Goal: Find specific page/section: Find specific page/section

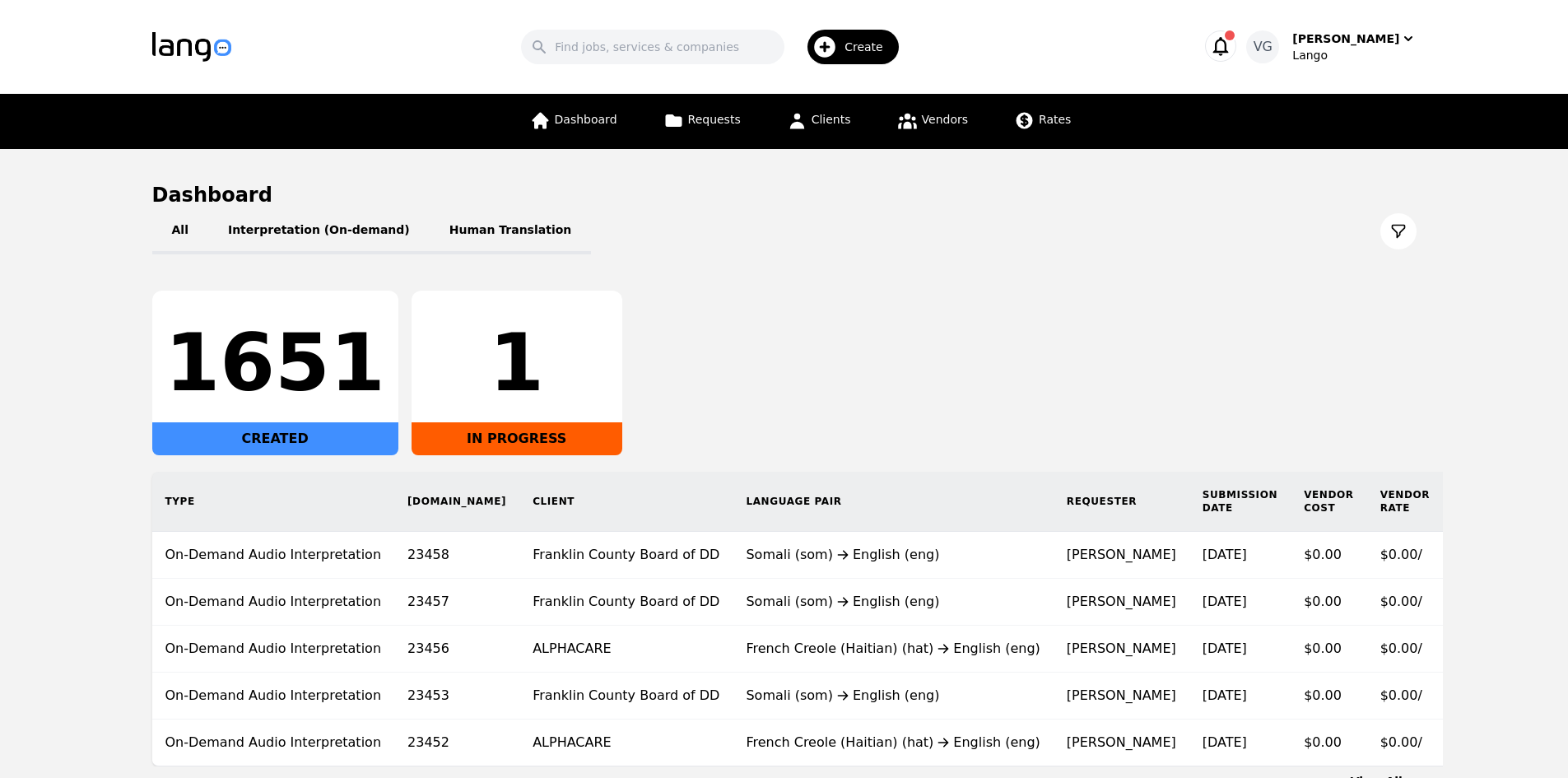
scroll to position [121, 0]
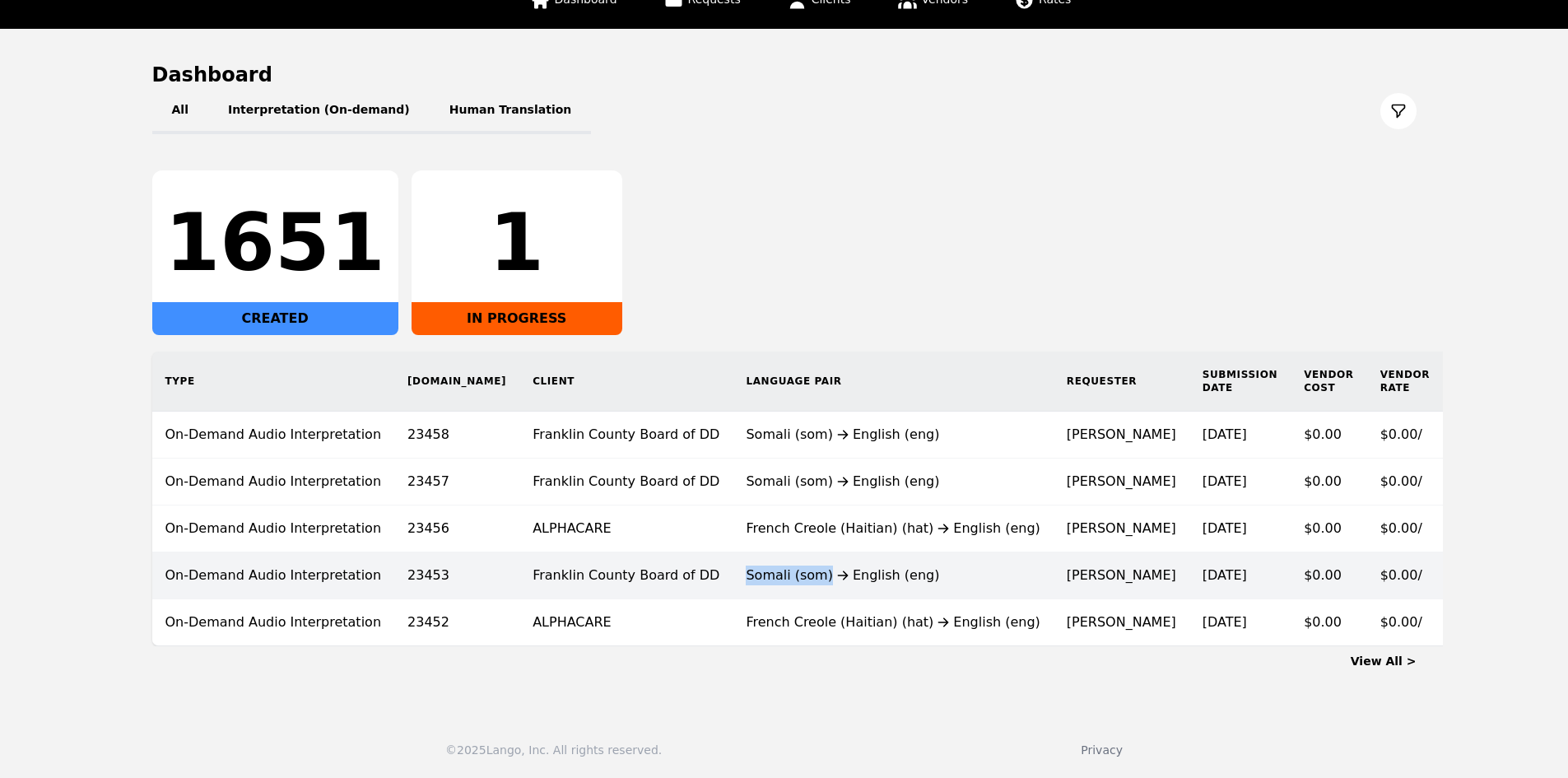
drag, startPoint x: 634, startPoint y: 578, endPoint x: 820, endPoint y: 577, distance: 186.0
click at [820, 577] on td "Somali (som) English (eng)" at bounding box center [892, 576] width 321 height 47
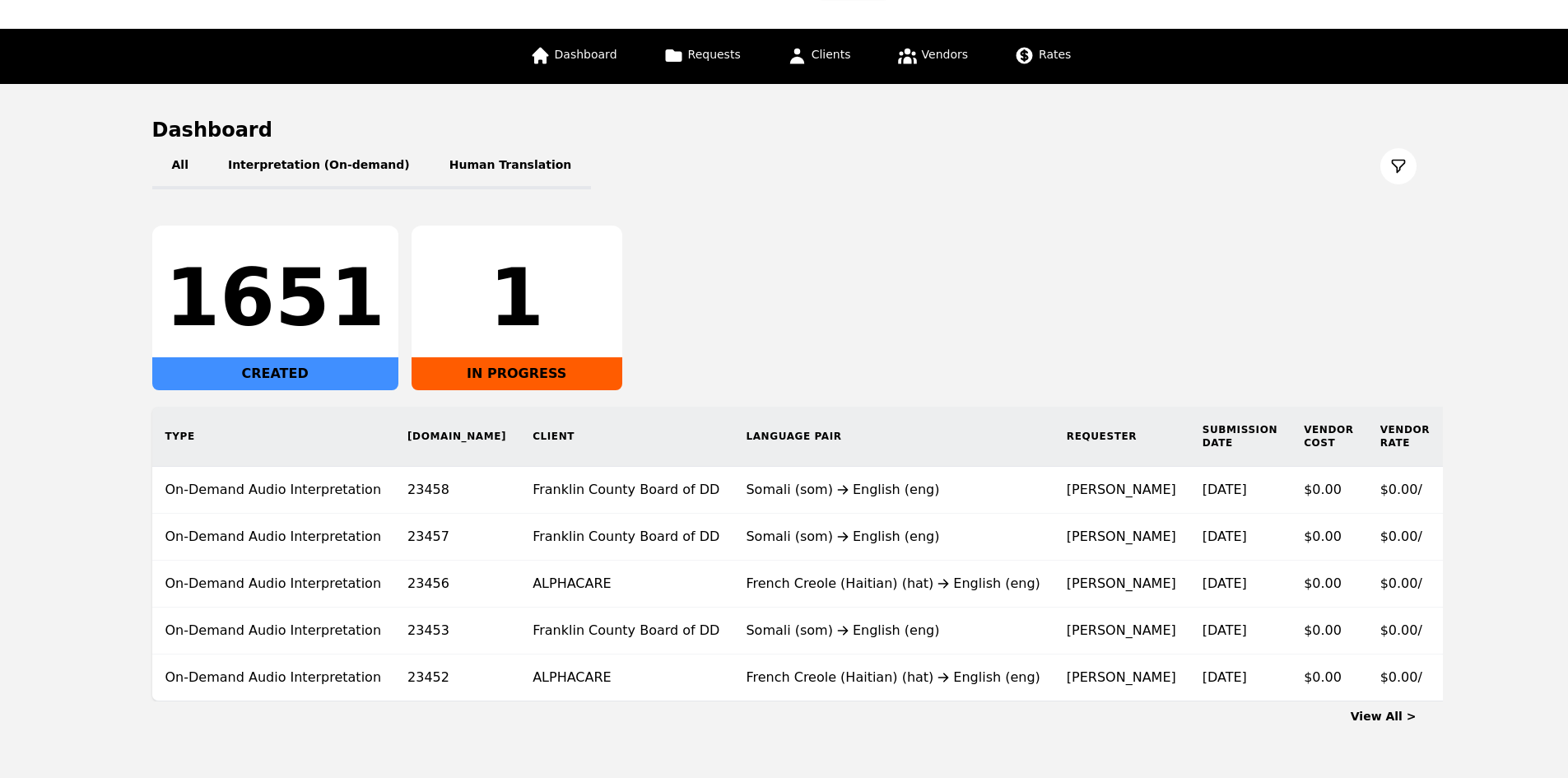
scroll to position [121, 0]
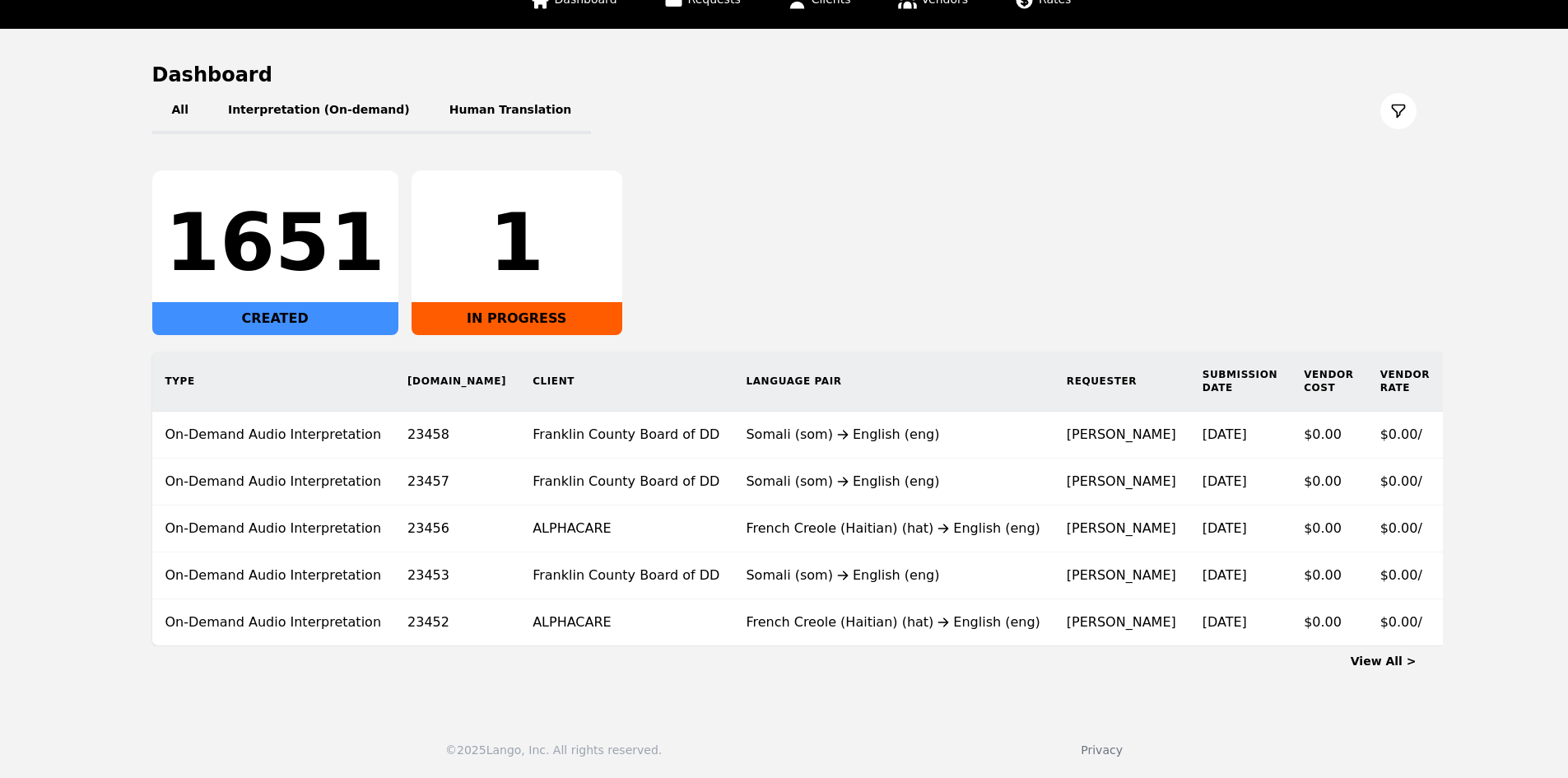
click at [1375, 667] on link "View All >" at bounding box center [1384, 662] width 66 height 13
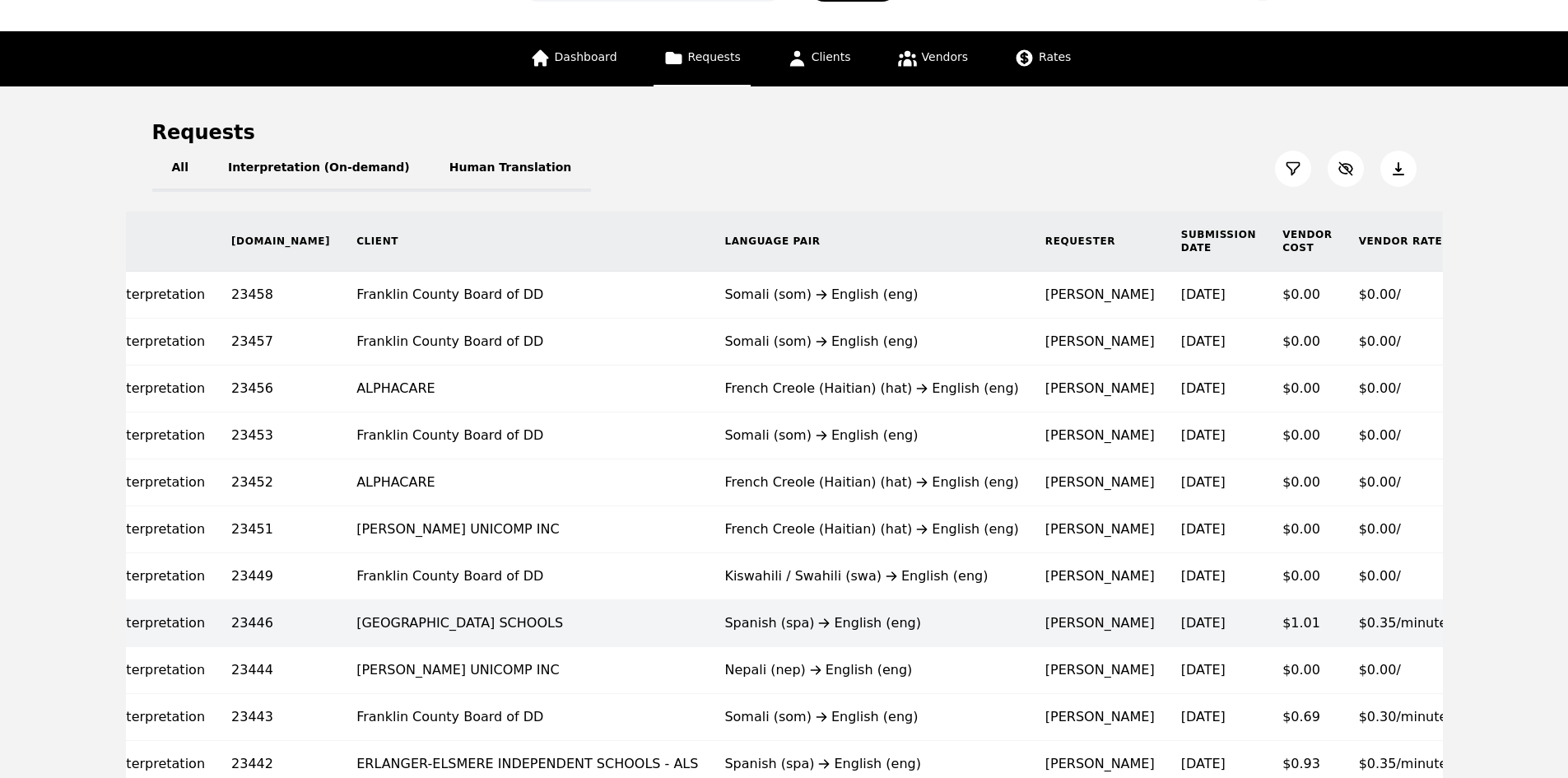
scroll to position [25, 0]
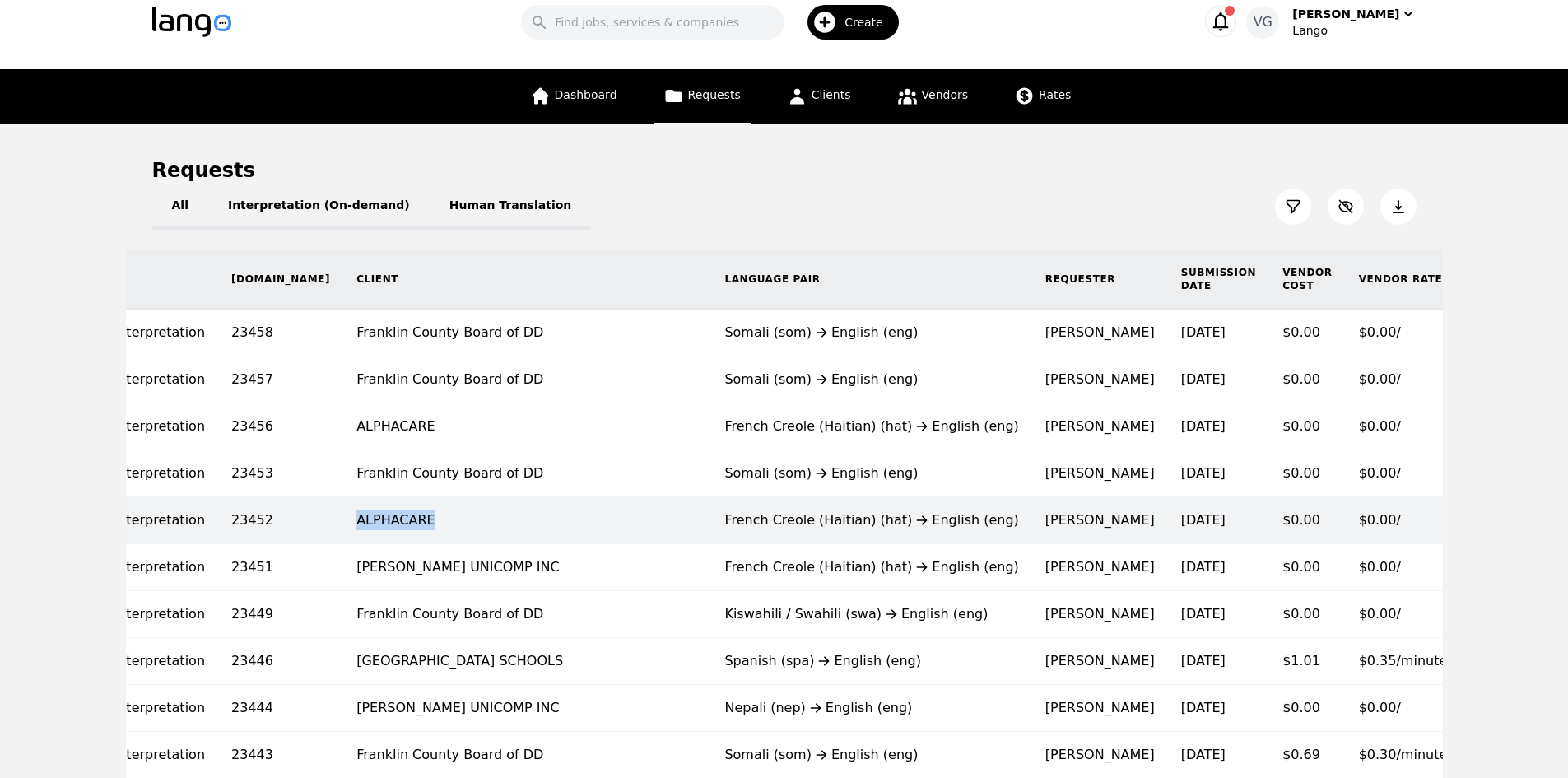
drag, startPoint x: 270, startPoint y: 515, endPoint x: 345, endPoint y: 518, distance: 75.1
click at [345, 518] on td "ALPHACARE" at bounding box center [527, 521] width 368 height 47
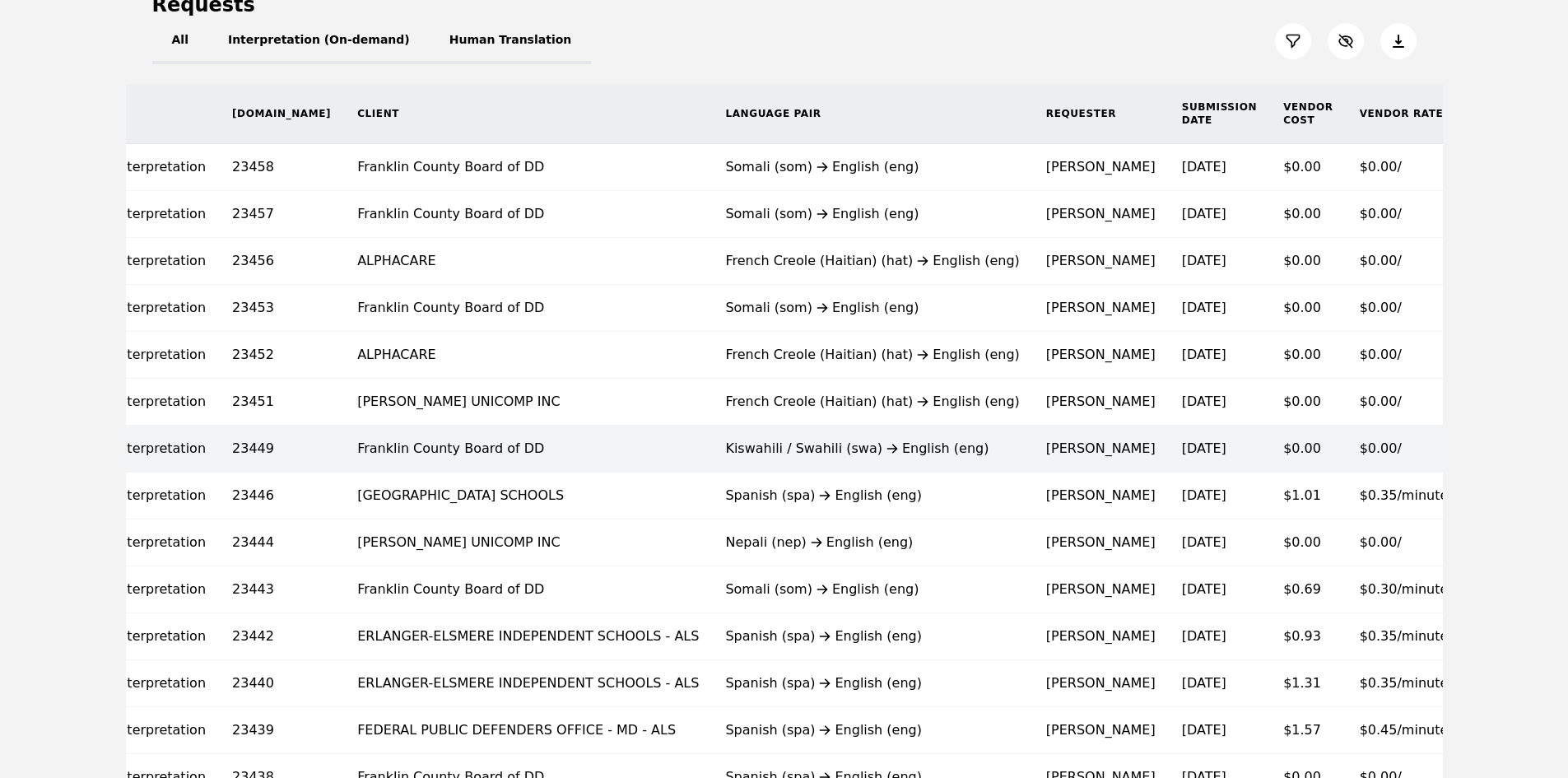
scroll to position [189, 0]
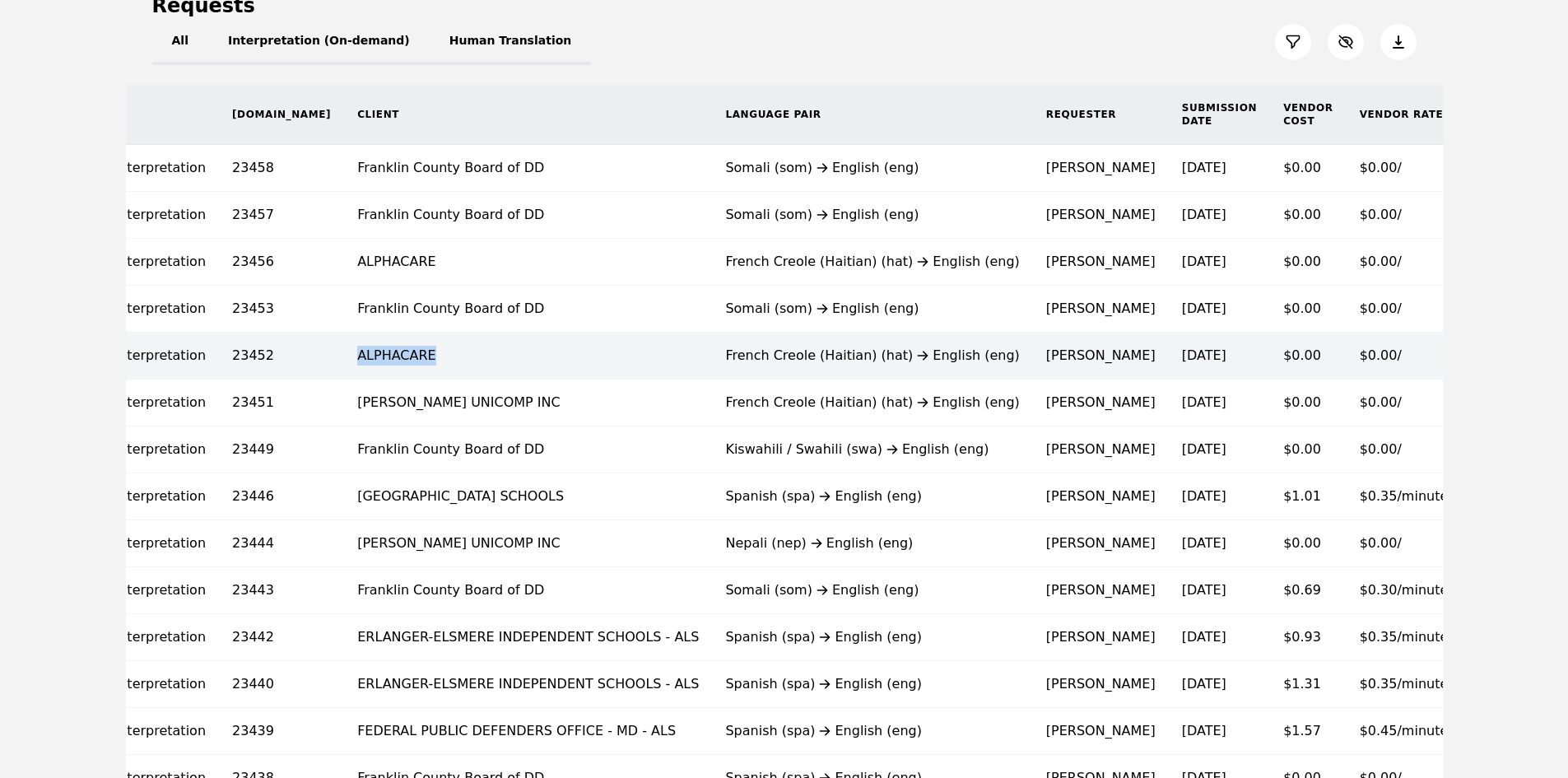
copy td "ALPHACARE"
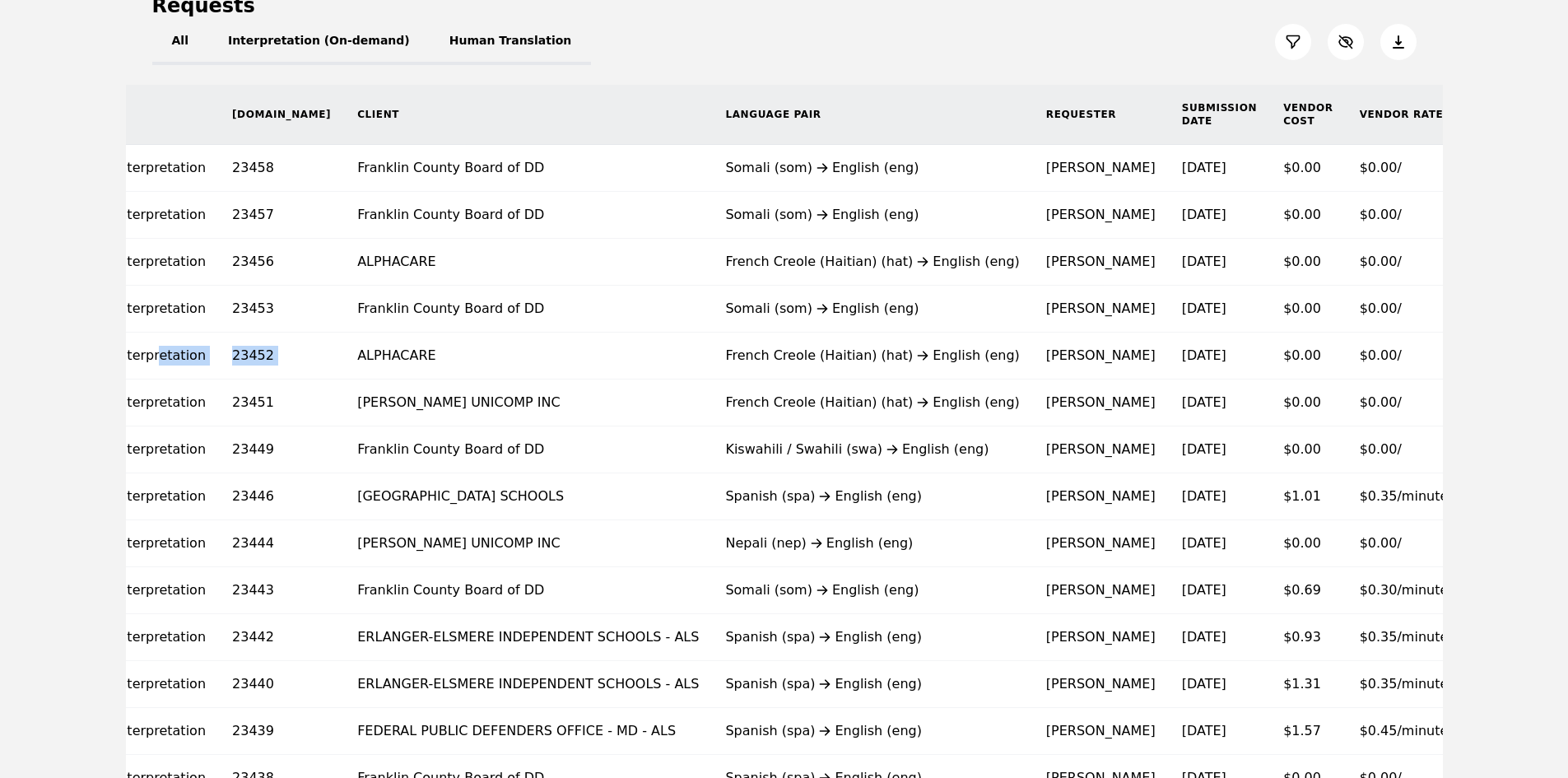
drag, startPoint x: 274, startPoint y: 358, endPoint x: 93, endPoint y: 340, distance: 181.9
click at [119, 341] on main "Requests All Interpretation (On-demand) Human Translation Type Req.ID Client La…" at bounding box center [784, 696] width 1568 height 1472
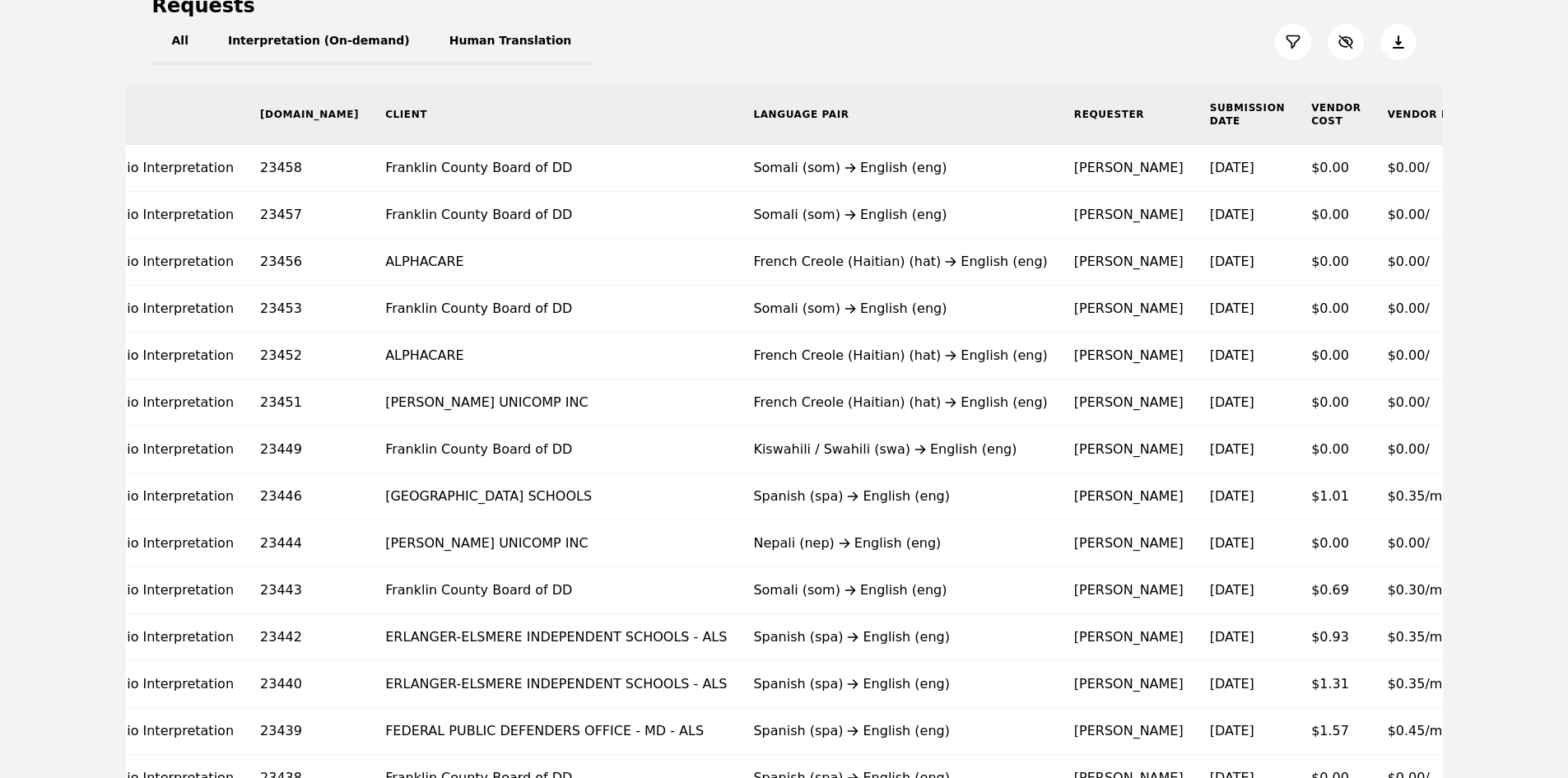
click at [21, 337] on main "Requests All Interpretation (On-demand) Human Translation Type Req.ID Client La…" at bounding box center [784, 696] width 1568 height 1472
click at [1535, 269] on main "Requests All Interpretation (On-demand) Human Translation Type Req.ID Client La…" at bounding box center [784, 696] width 1568 height 1472
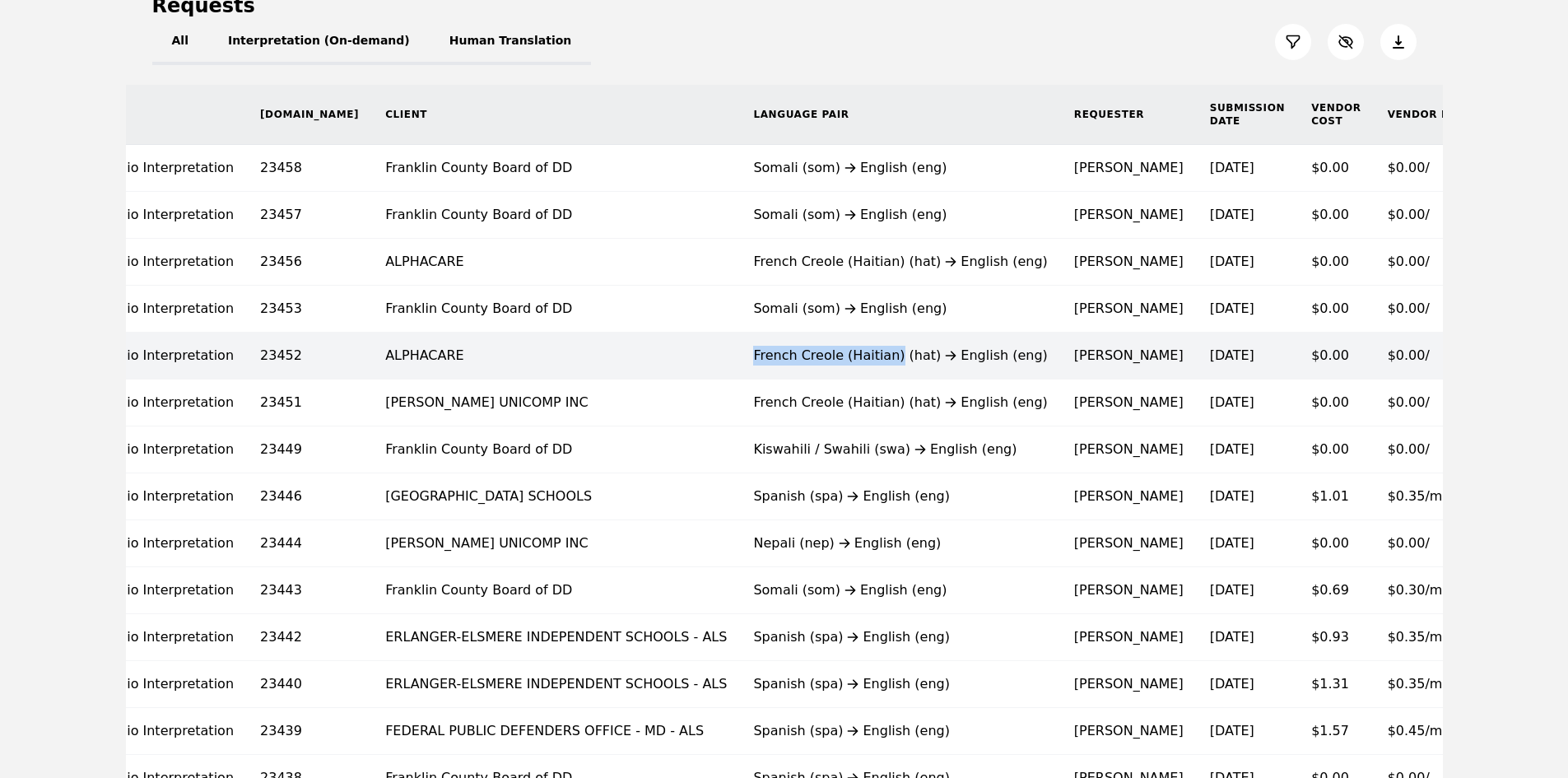
copy div "French Creole (Haitian)"
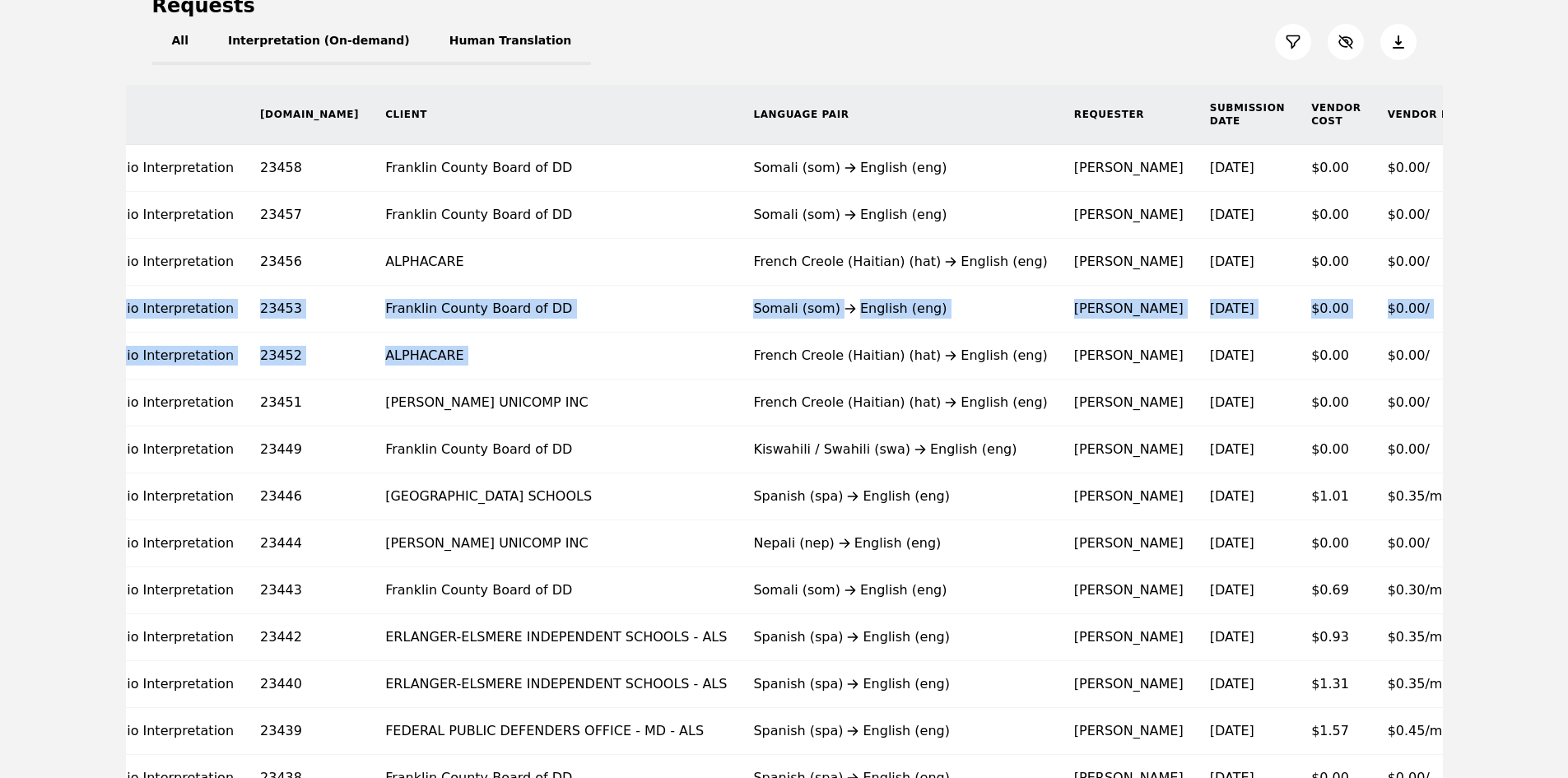
scroll to position [0, 0]
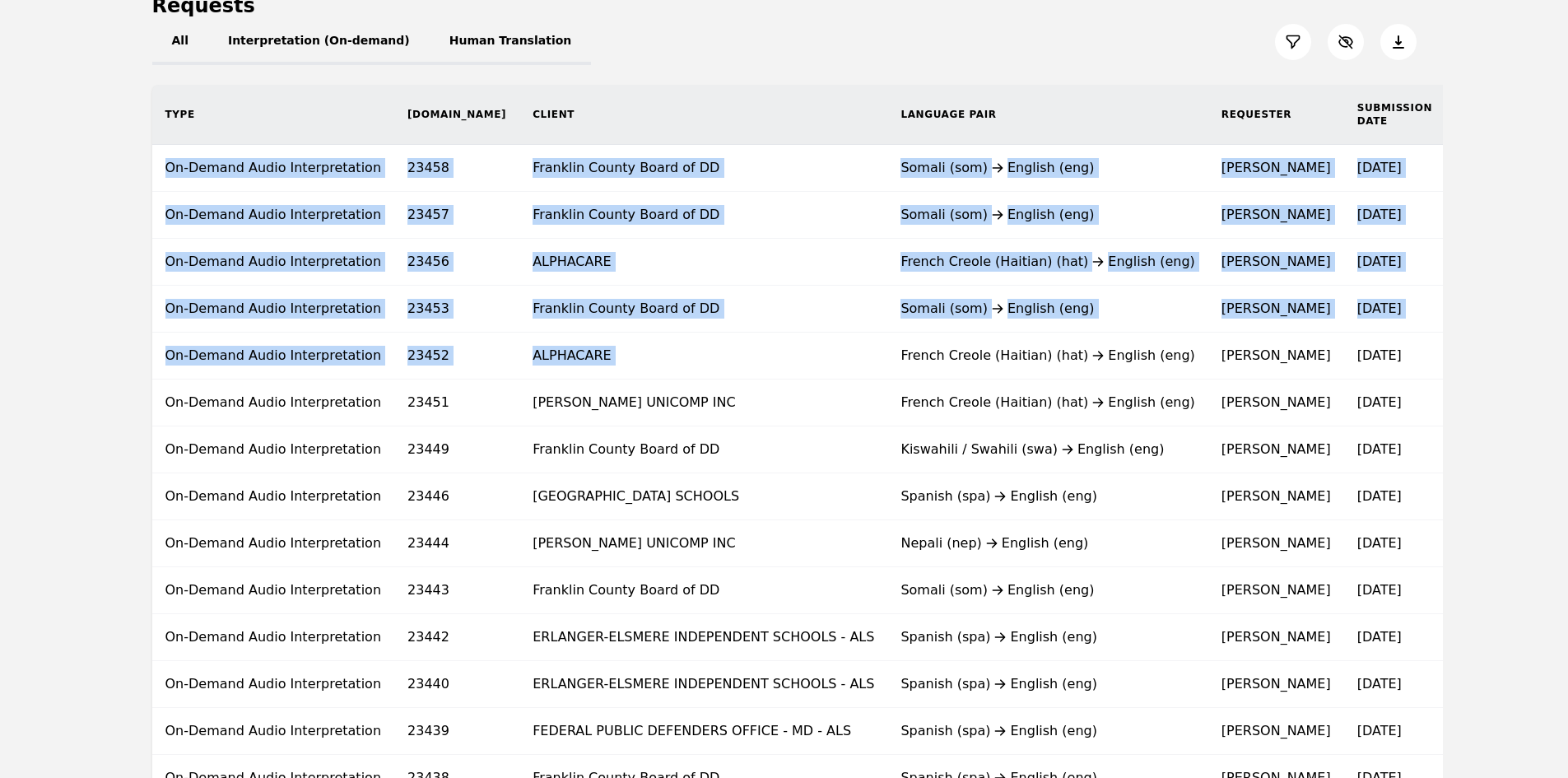
drag, startPoint x: 627, startPoint y: 349, endPoint x: 35, endPoint y: 317, distance: 592.9
click at [61, 315] on main "Requests All Interpretation (On-demand) Human Translation Type Req.ID Client La…" at bounding box center [784, 696] width 1568 height 1472
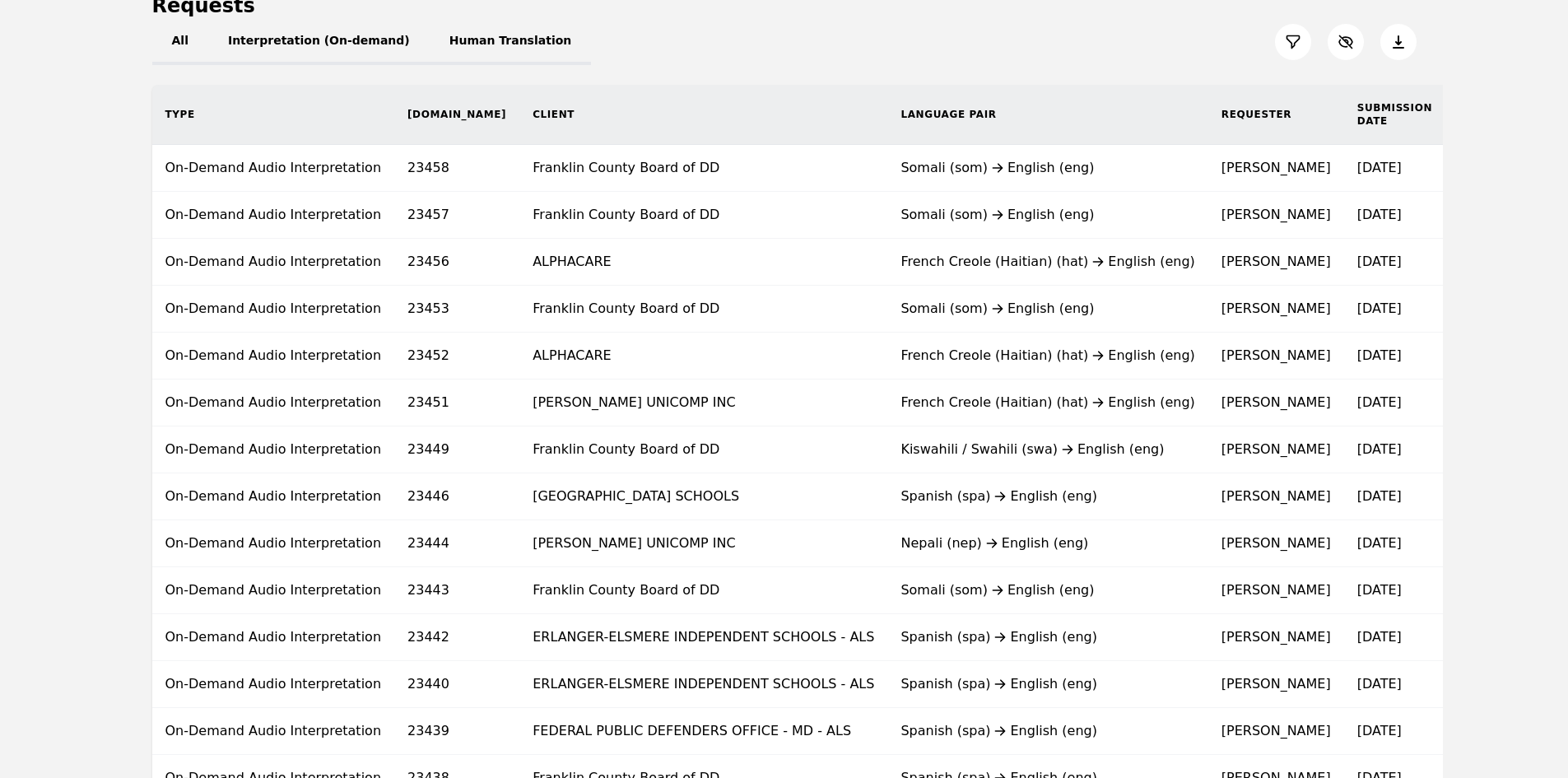
drag, startPoint x: 75, startPoint y: 495, endPoint x: 174, endPoint y: 419, distance: 124.8
click at [75, 494] on main "Requests All Interpretation (On-demand) Human Translation Type Req.ID Client La…" at bounding box center [784, 696] width 1568 height 1472
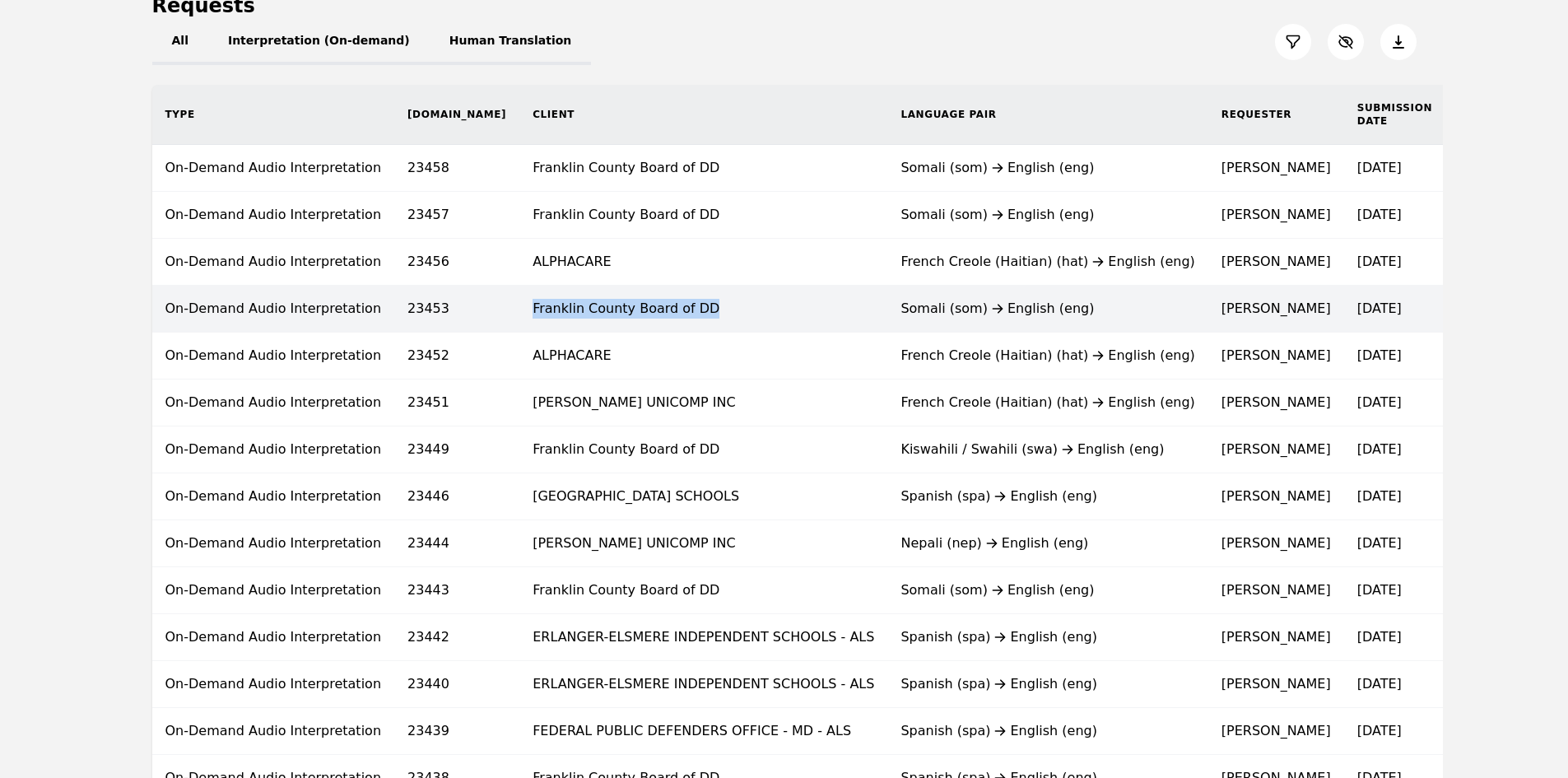
copy td "Franklin County Board of DD"
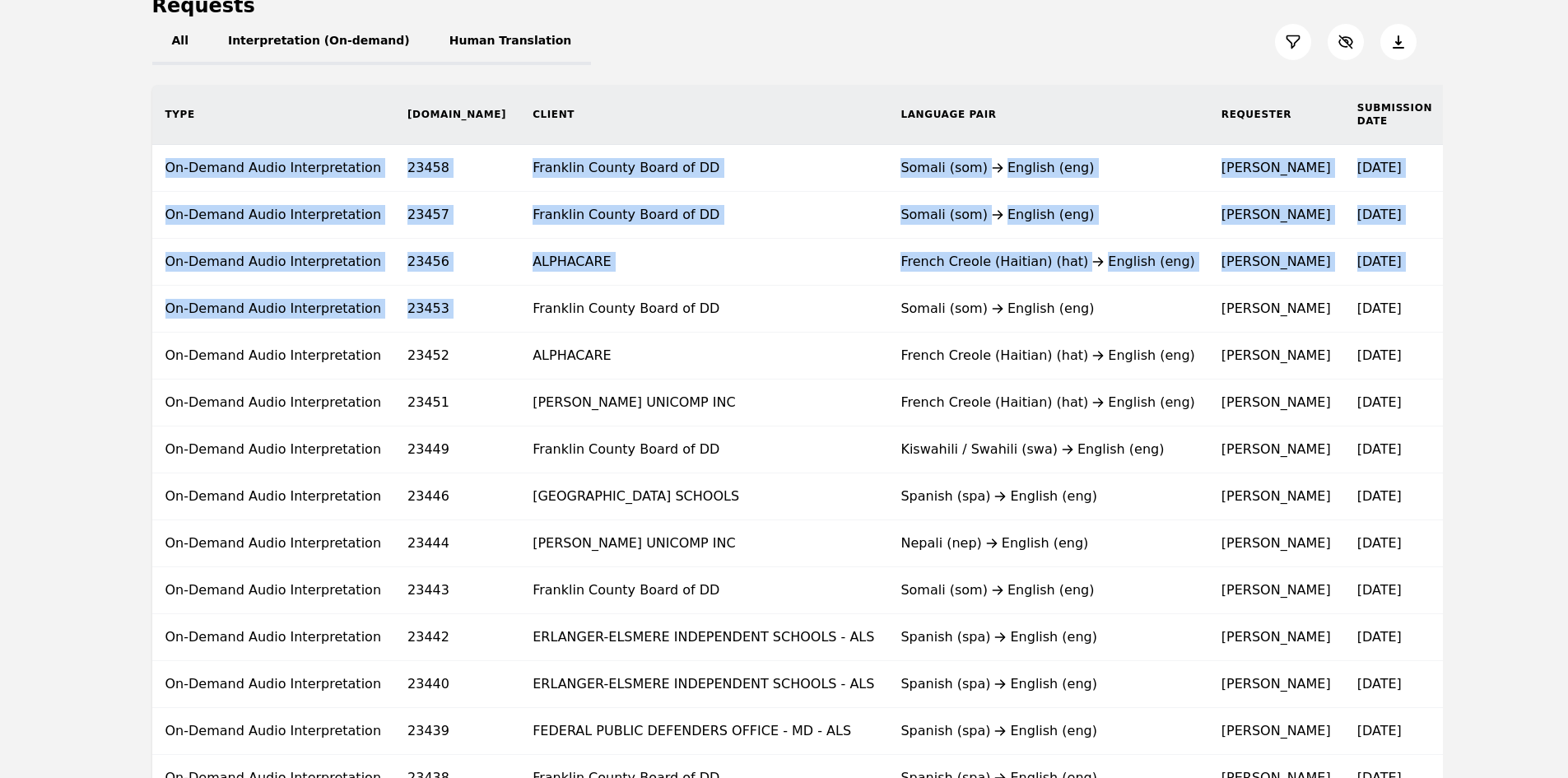
drag, startPoint x: 448, startPoint y: 310, endPoint x: 31, endPoint y: 296, distance: 417.2
click at [32, 296] on main "Requests All Interpretation (On-demand) Human Translation Type Req.ID Client La…" at bounding box center [784, 696] width 1568 height 1472
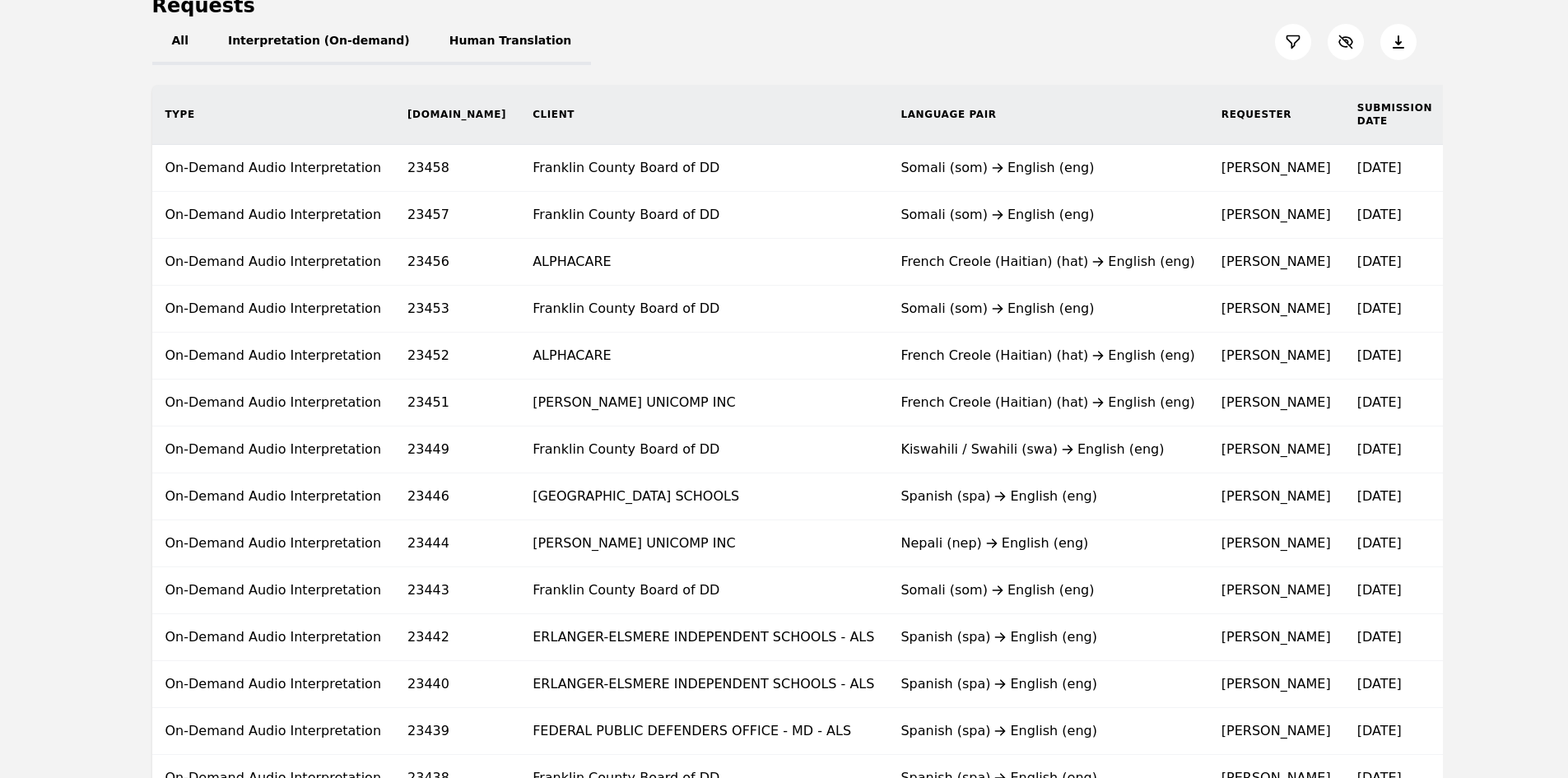
drag, startPoint x: 2, startPoint y: 424, endPoint x: 18, endPoint y: 430, distance: 17.1
click at [2, 424] on main "Requests All Interpretation (On-demand) Human Translation Type Req.ID Client La…" at bounding box center [784, 696] width 1568 height 1472
click at [80, 469] on main "Requests All Interpretation (On-demand) Human Translation Type Req.ID Client La…" at bounding box center [784, 696] width 1568 height 1472
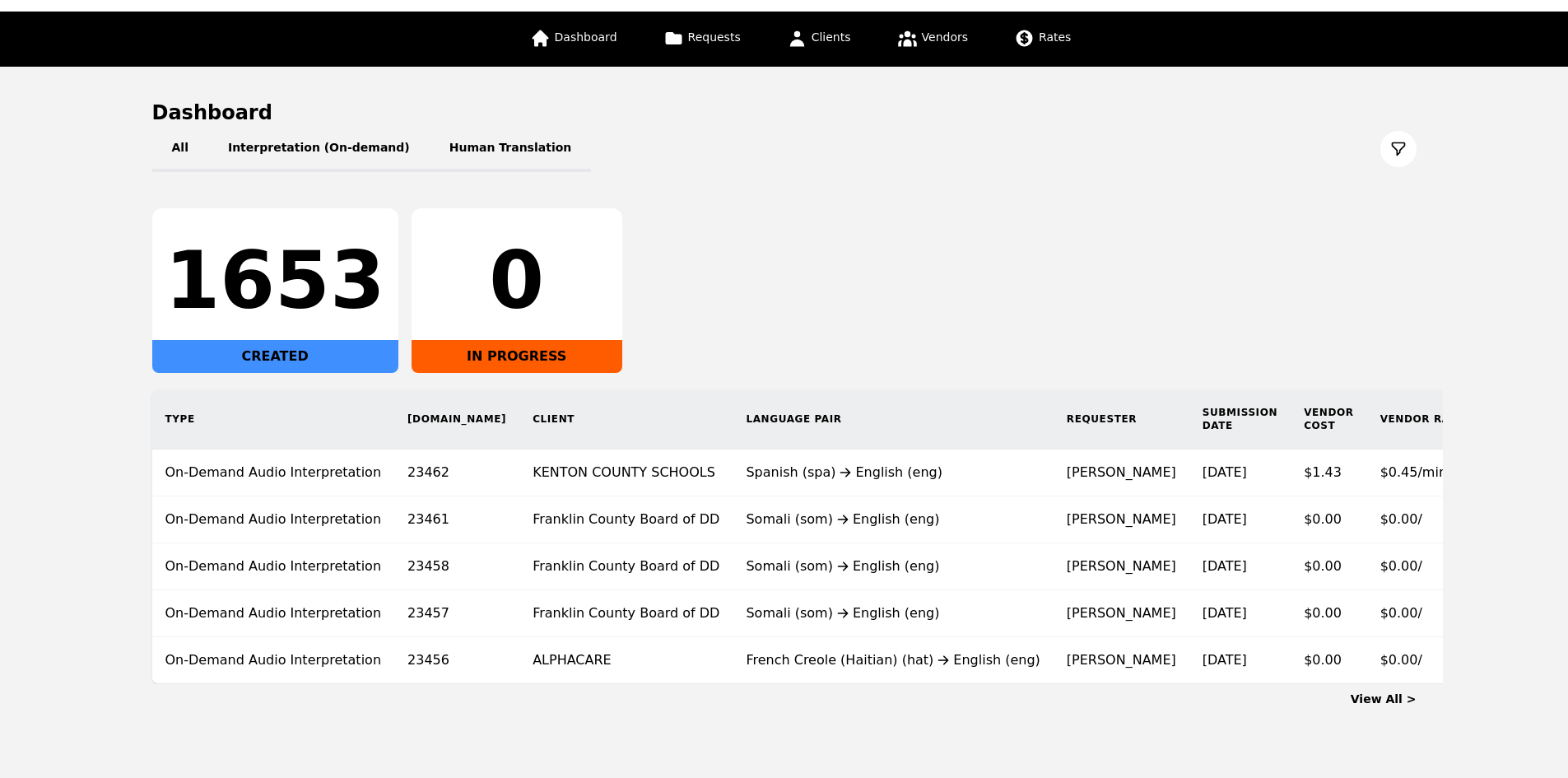
scroll to position [0, 35]
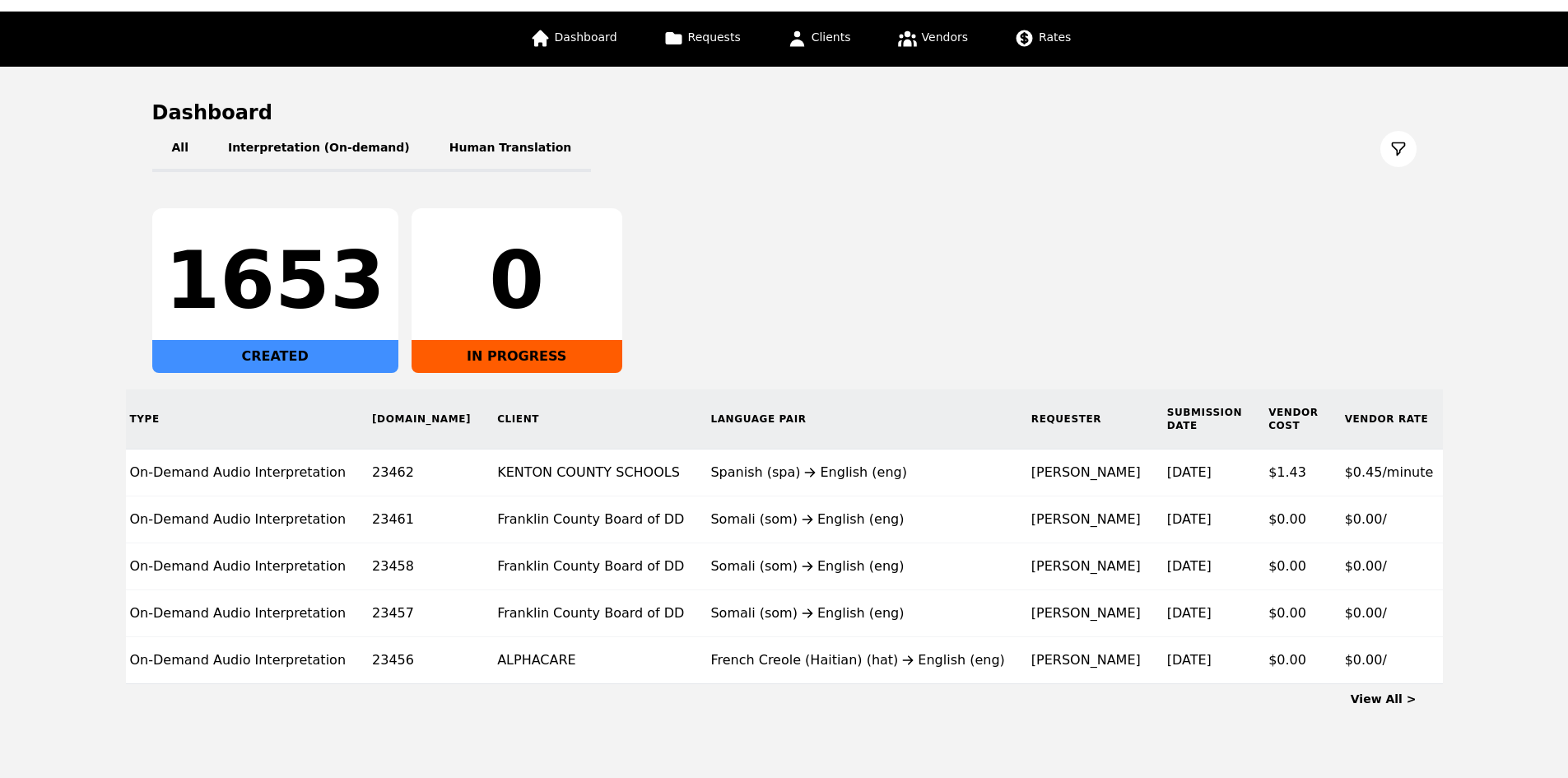
drag, startPoint x: 1520, startPoint y: 266, endPoint x: 1517, endPoint y: 276, distance: 10.4
click at [1519, 272] on main "Dashboard All Interpretation (On-demand) Human Translation 1653 CREATED 0 IN PR…" at bounding box center [784, 404] width 1568 height 673
click at [1385, 706] on link "View All >" at bounding box center [1384, 699] width 66 height 13
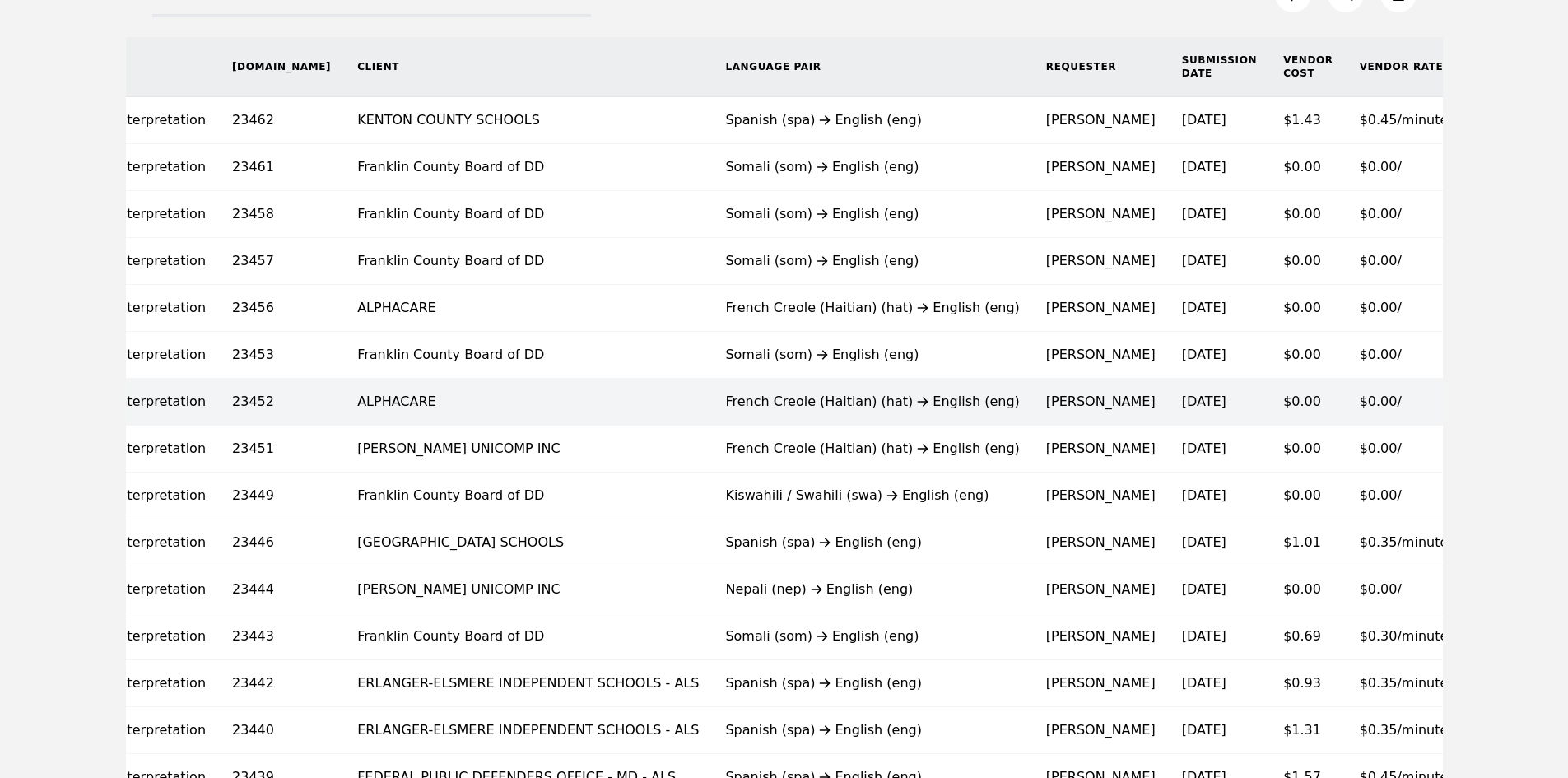
scroll to position [247, 0]
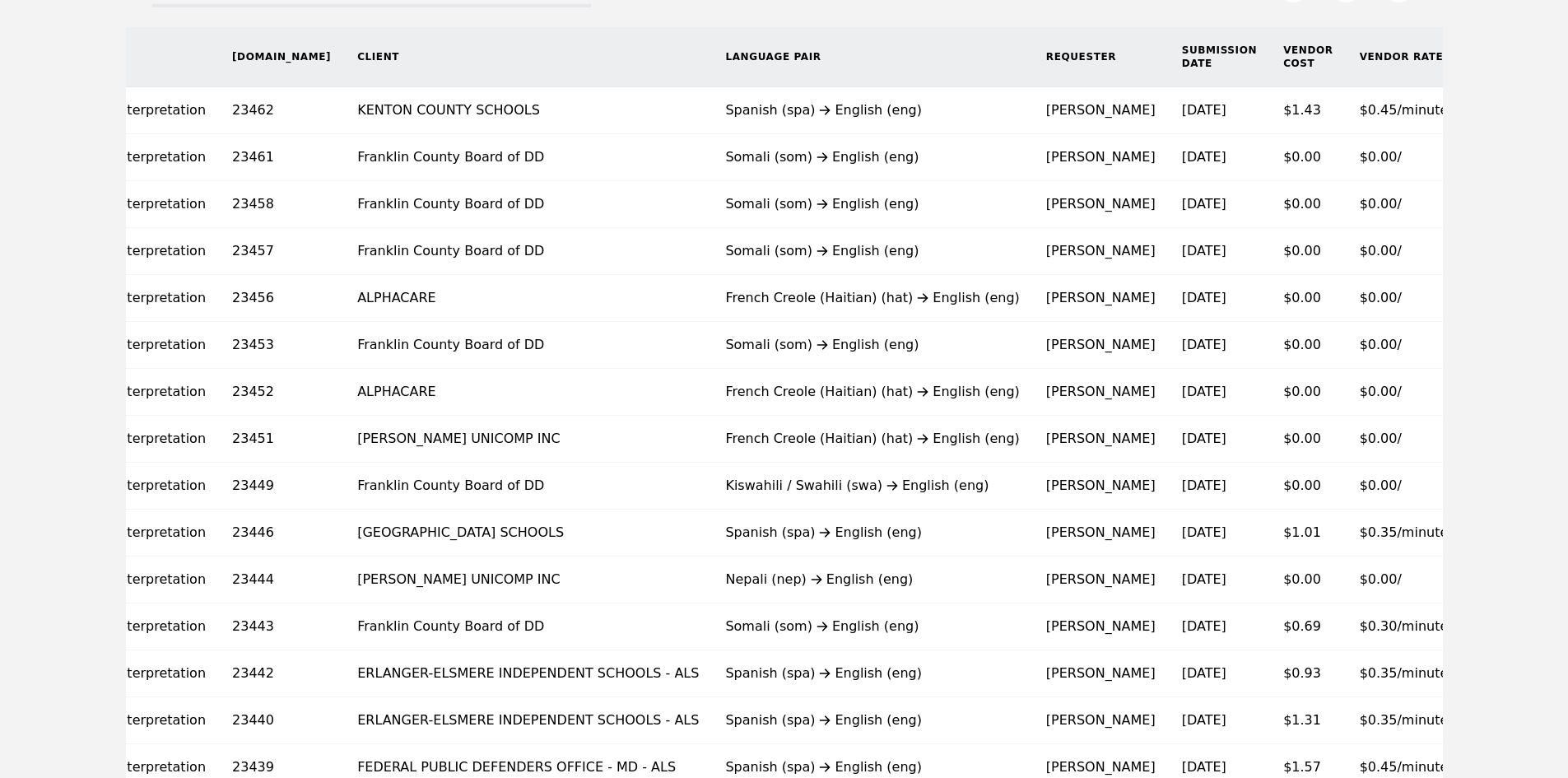
drag, startPoint x: 44, startPoint y: 565, endPoint x: 561, endPoint y: 3, distance: 763.6
click at [44, 564] on main "Requests All Interpretation (On-demand) Human Translation Type [DOMAIN_NAME] Cl…" at bounding box center [784, 638] width 1568 height 1472
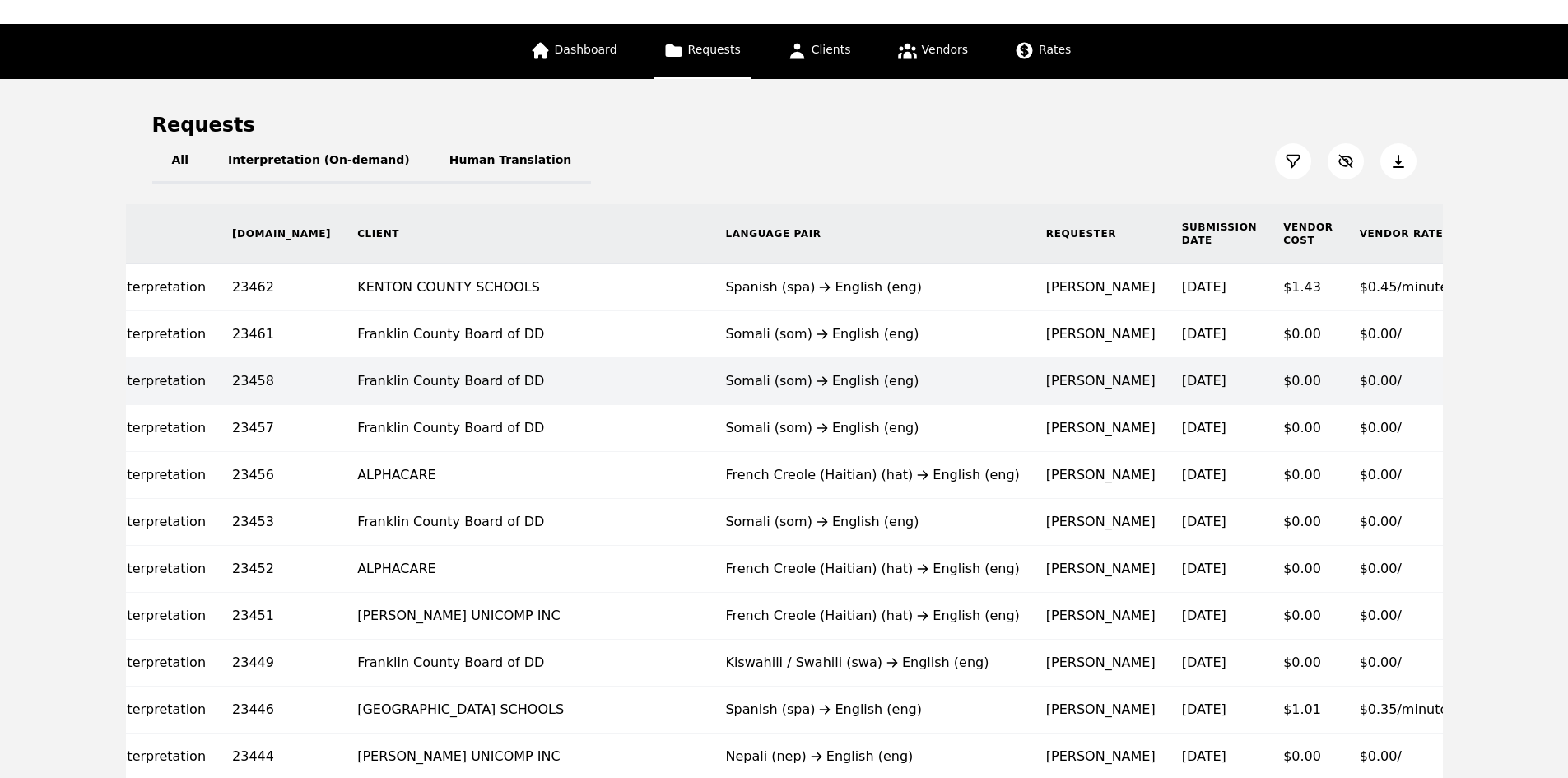
scroll to position [165, 0]
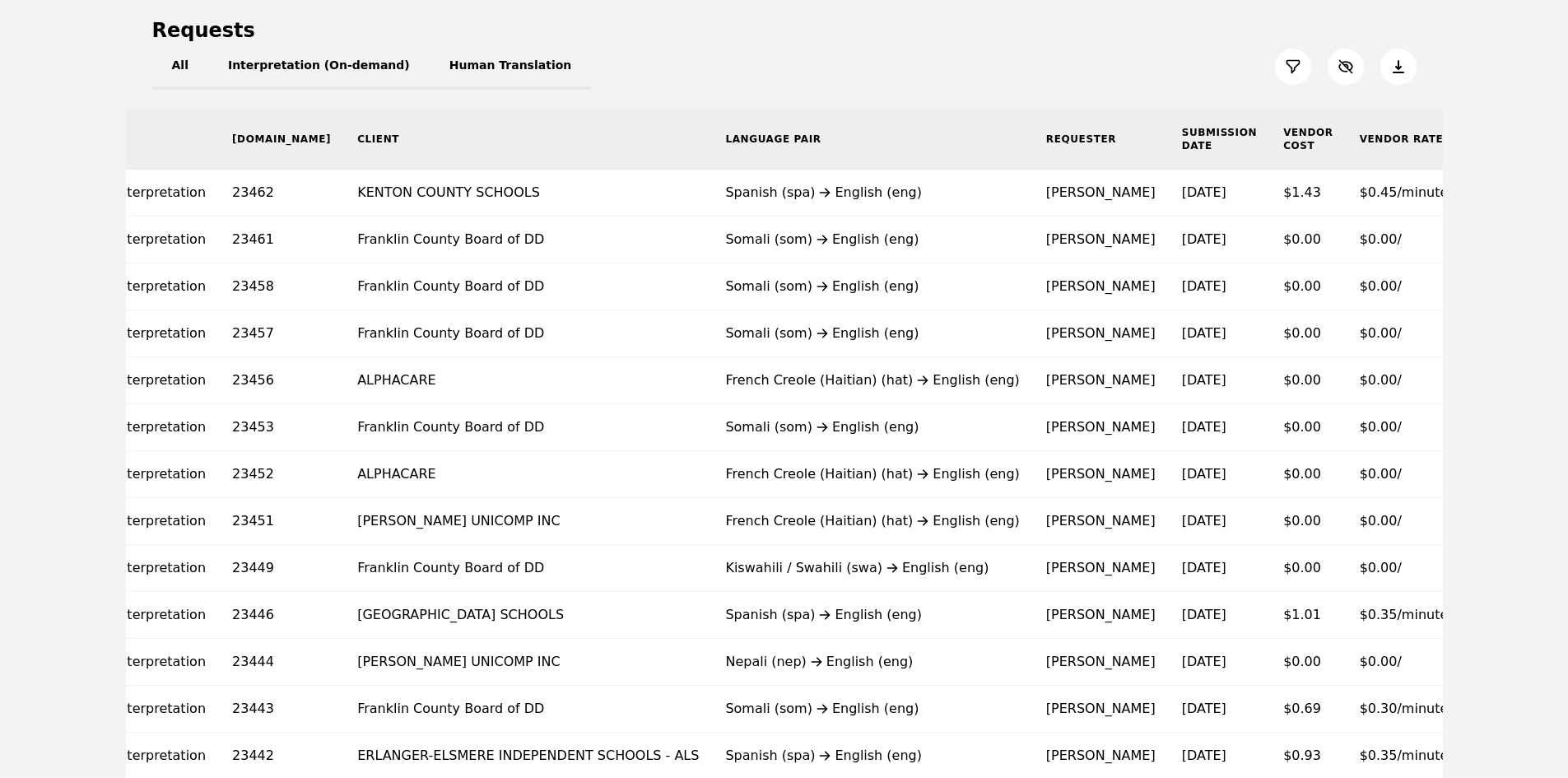
click at [5, 474] on main "Requests All Interpretation (On-demand) Human Translation Type [DOMAIN_NAME] Cl…" at bounding box center [784, 720] width 1568 height 1472
